Goal: Information Seeking & Learning: Learn about a topic

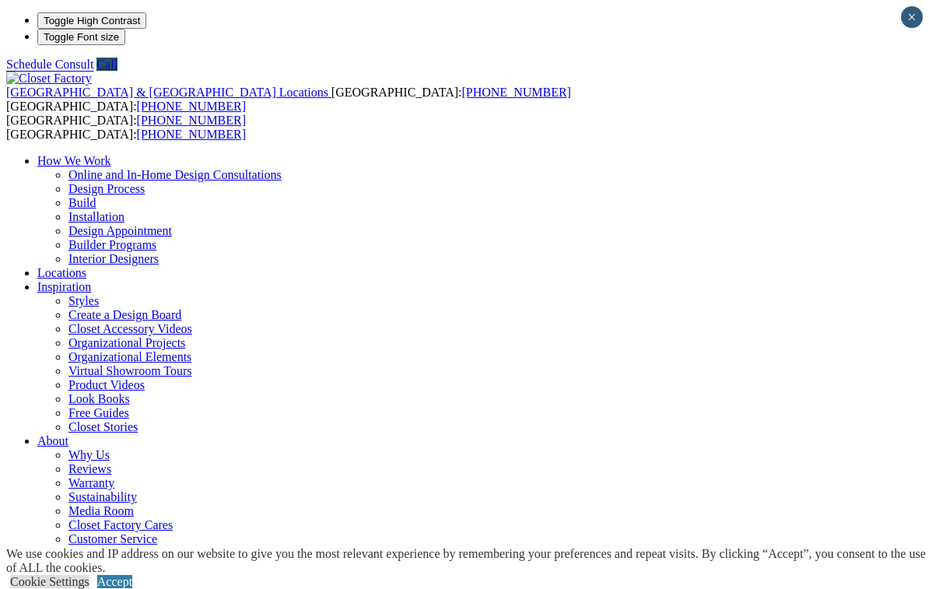
click at [132, 575] on link "Accept" at bounding box center [114, 581] width 35 height 13
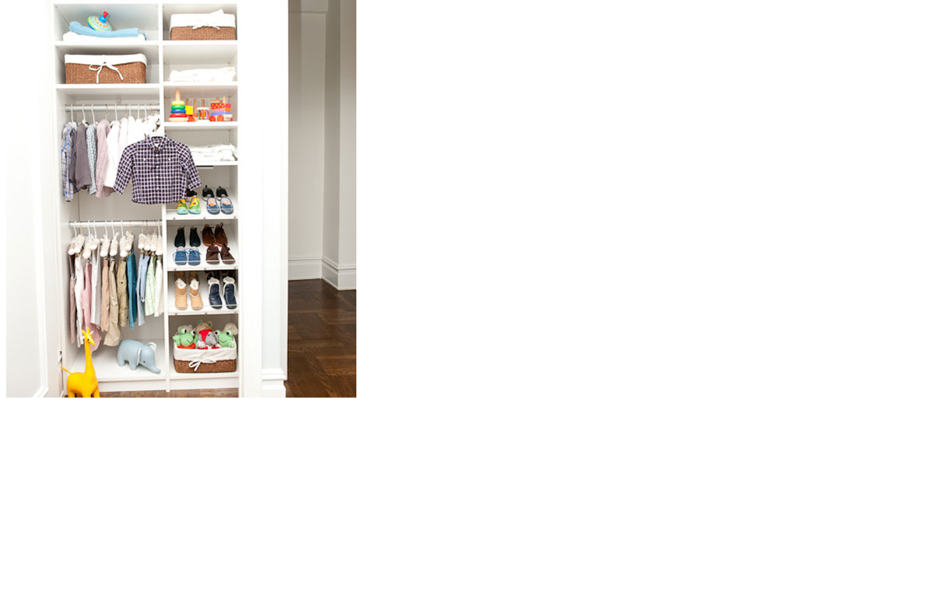
scroll to position [1492, 0]
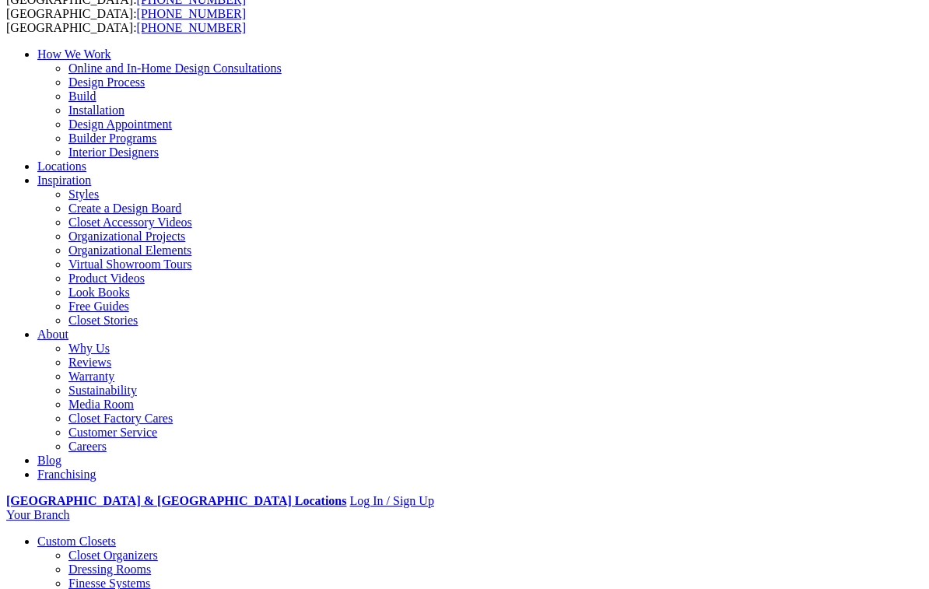
scroll to position [0, 0]
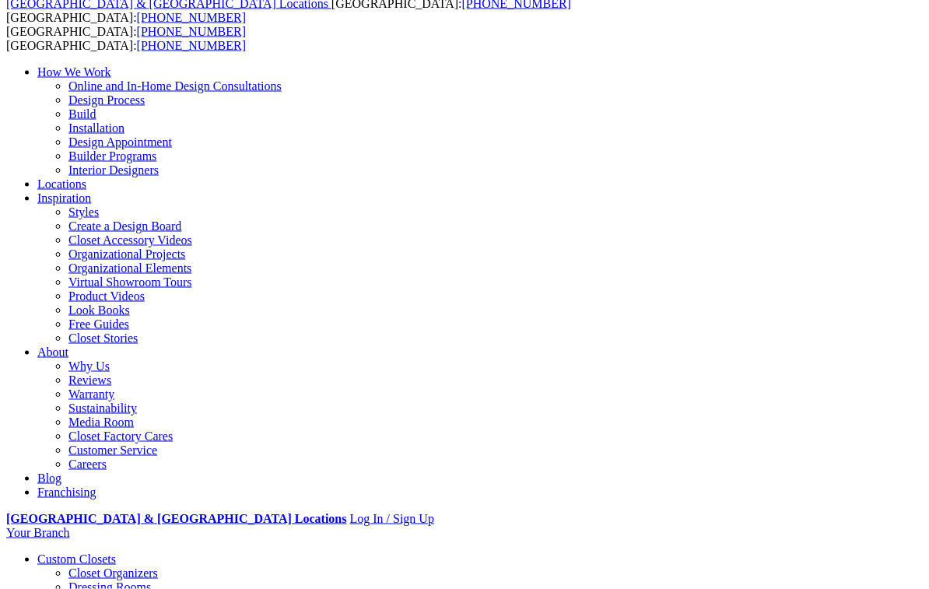
scroll to position [88, 0]
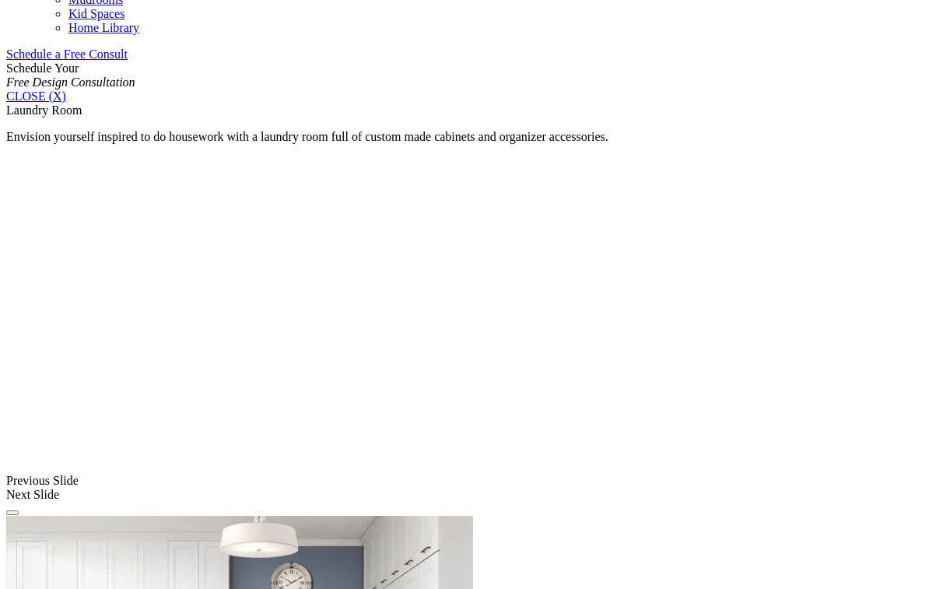
scroll to position [1019, 0]
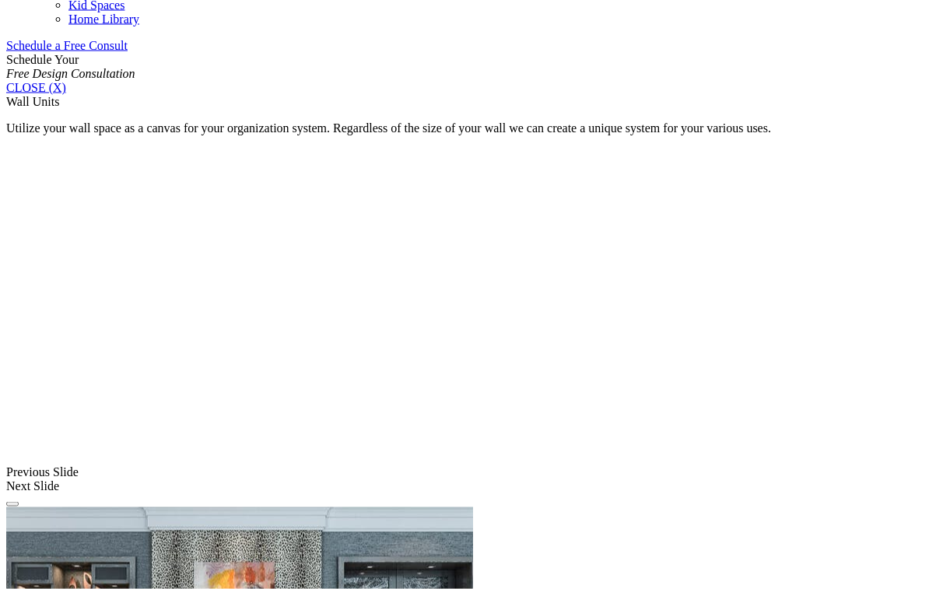
scroll to position [1008, 0]
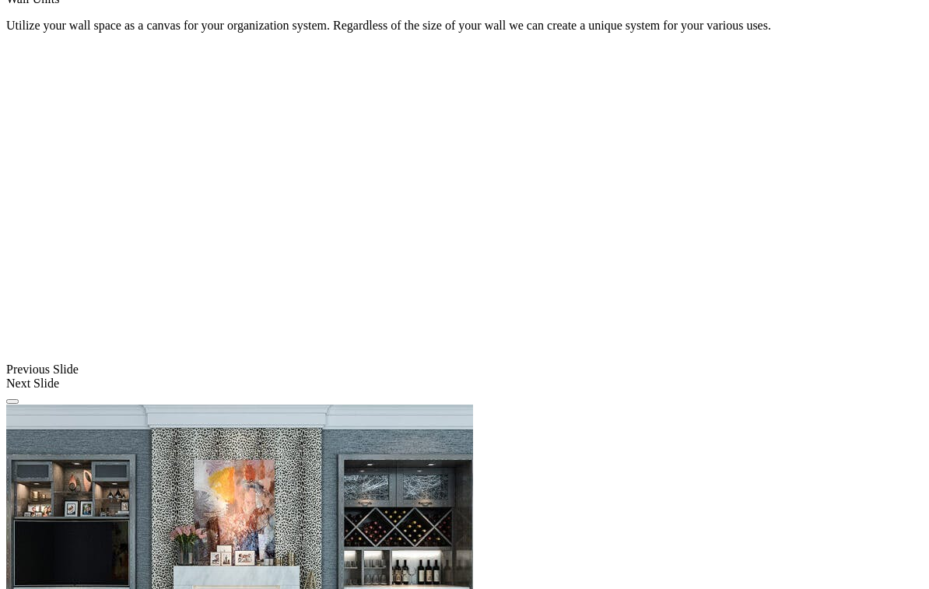
scroll to position [1109, 0]
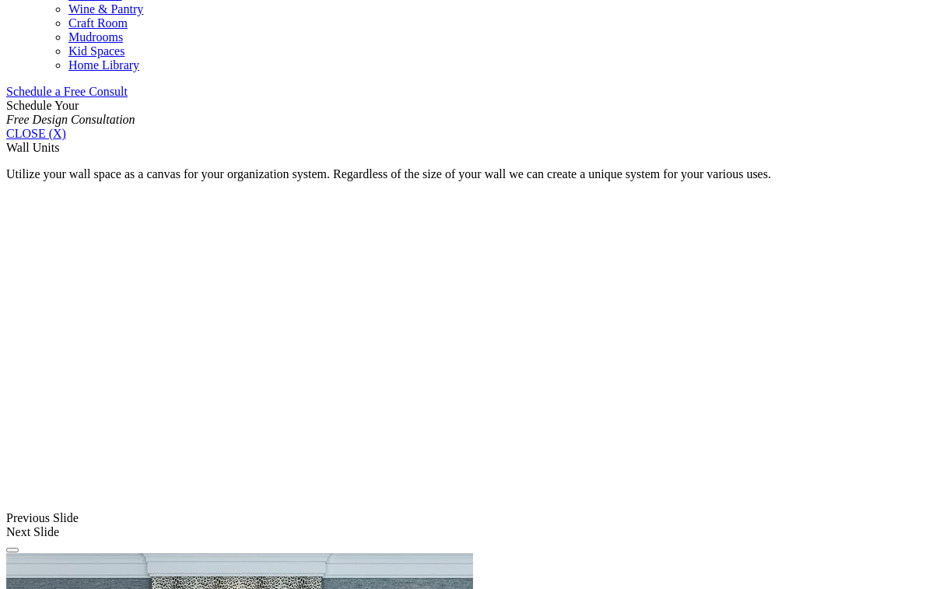
scroll to position [957, 0]
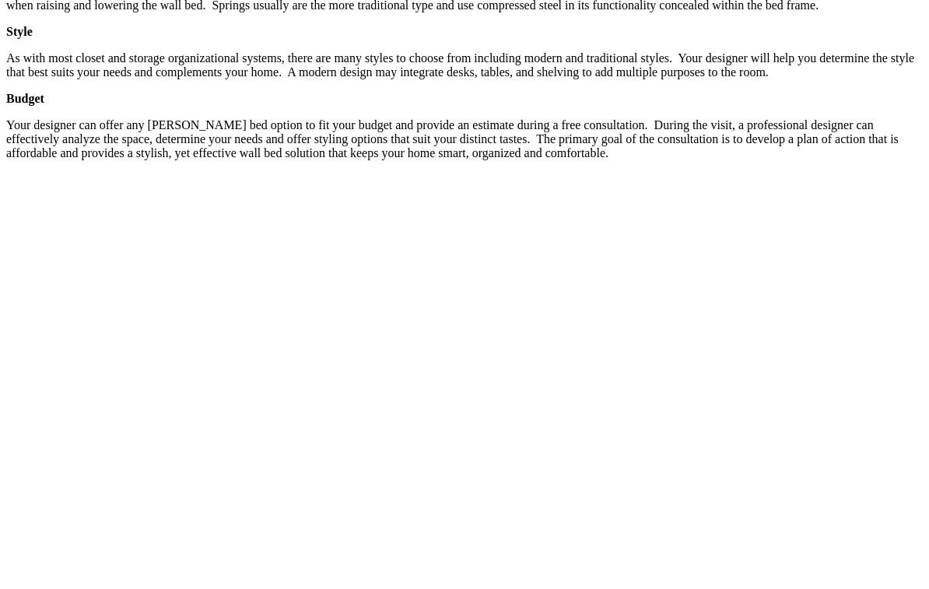
scroll to position [2500, 0]
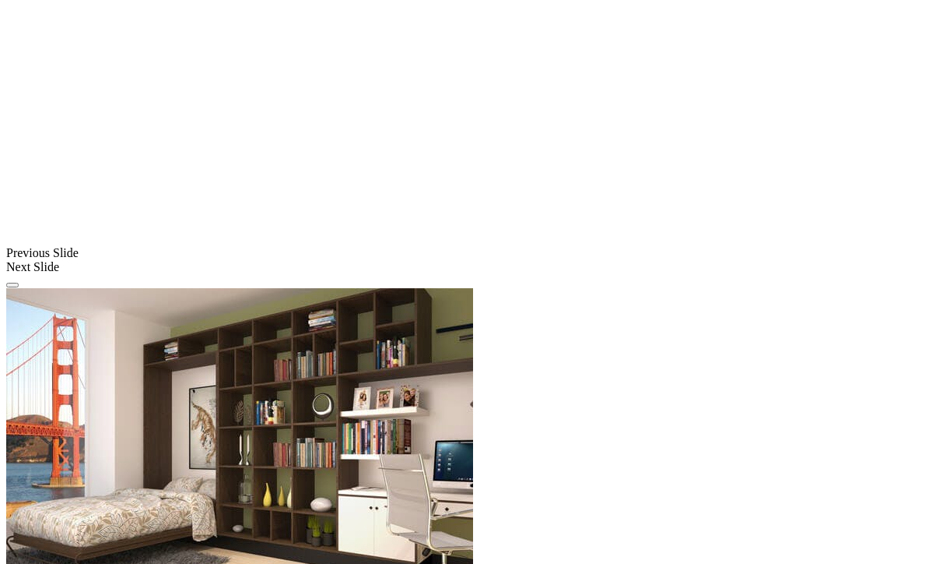
scroll to position [1329, 0]
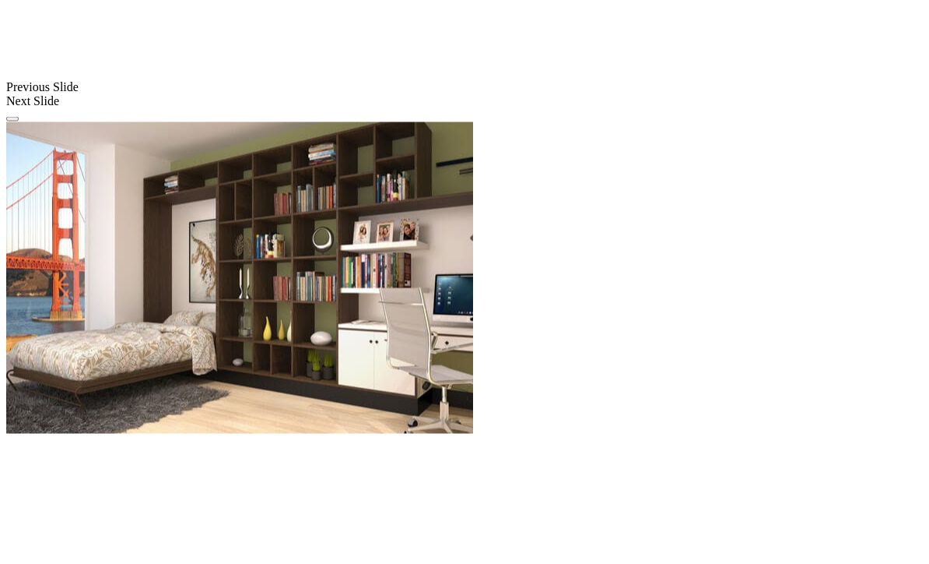
scroll to position [1505, 0]
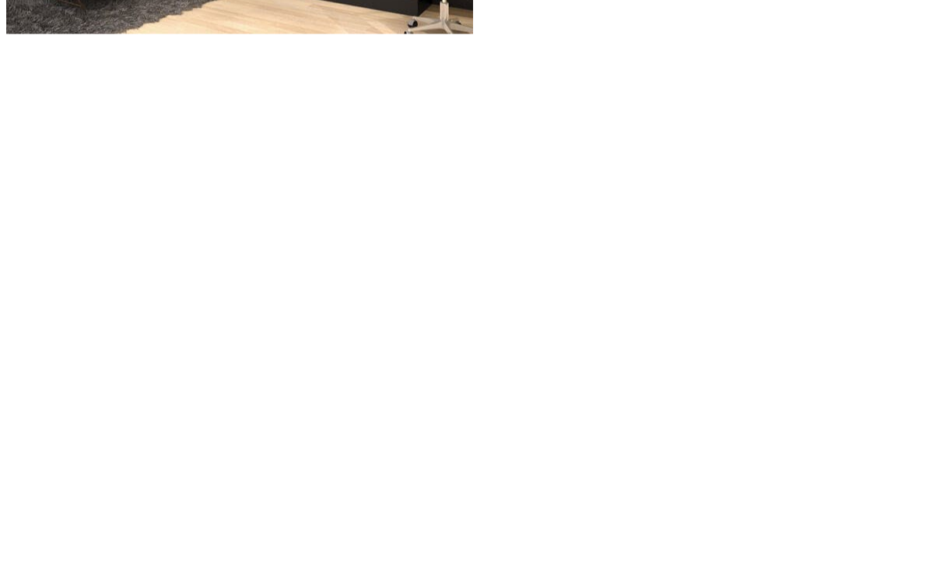
scroll to position [1898, 0]
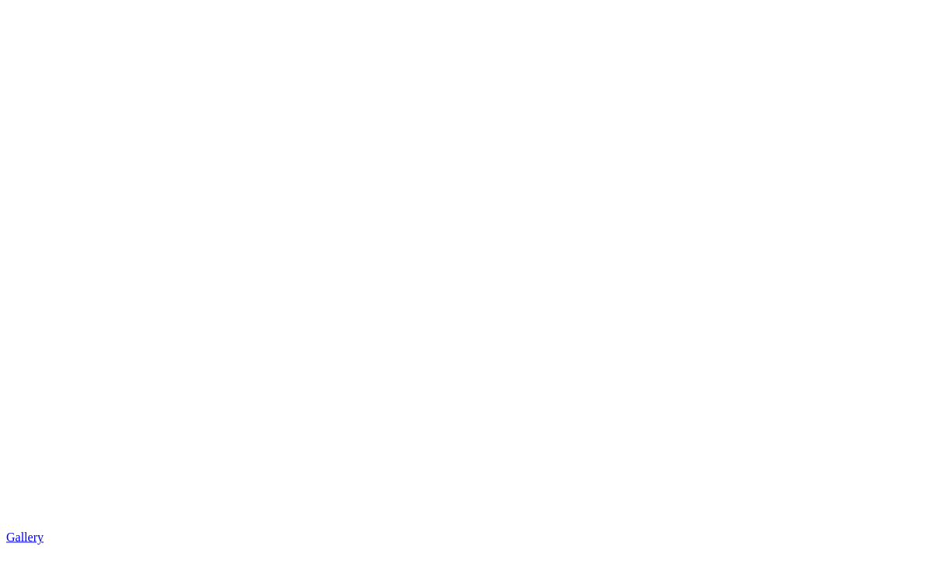
scroll to position [2326, 0]
